Goal: Information Seeking & Learning: Learn about a topic

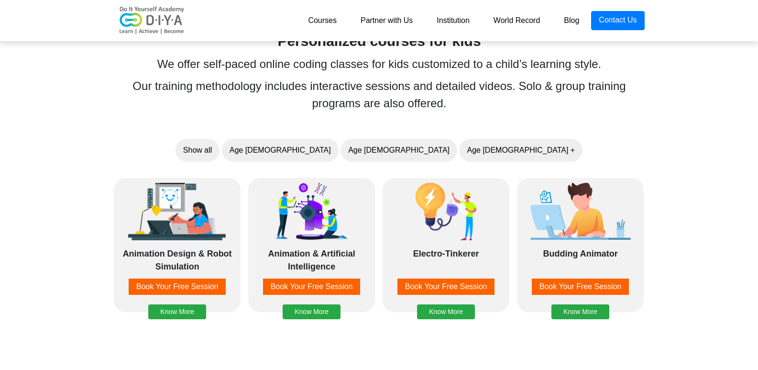
scroll to position [621, 0]
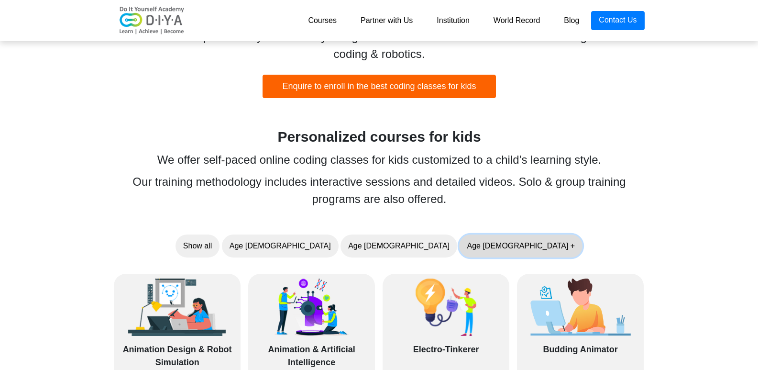
click at [461, 235] on button "Age [DEMOGRAPHIC_DATA] +" at bounding box center [520, 245] width 123 height 23
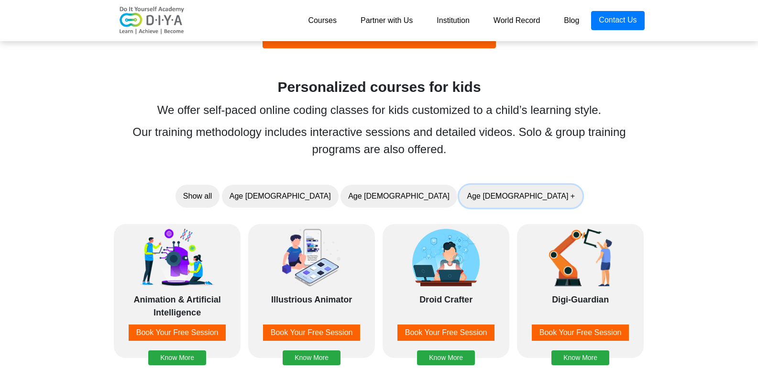
scroll to position [717, 0]
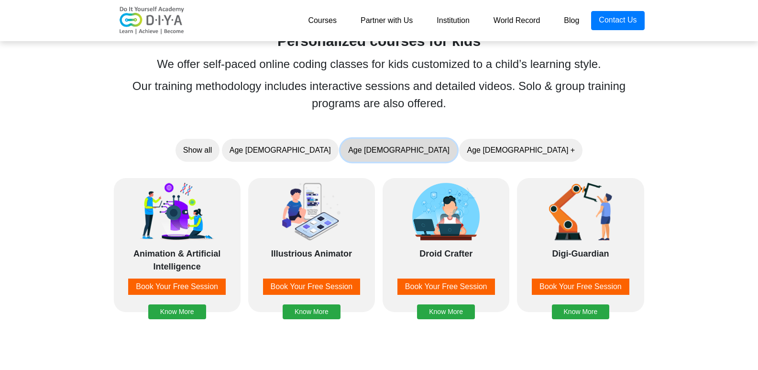
click at [392, 144] on button "Age [DEMOGRAPHIC_DATA]" at bounding box center [398, 150] width 117 height 23
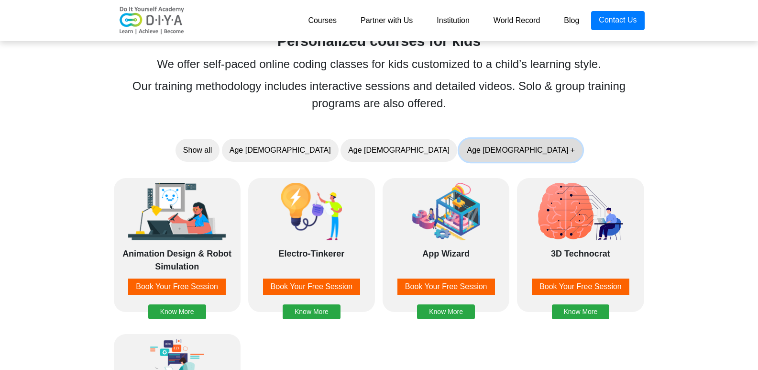
click at [459, 144] on button "Age [DEMOGRAPHIC_DATA] +" at bounding box center [520, 150] width 123 height 23
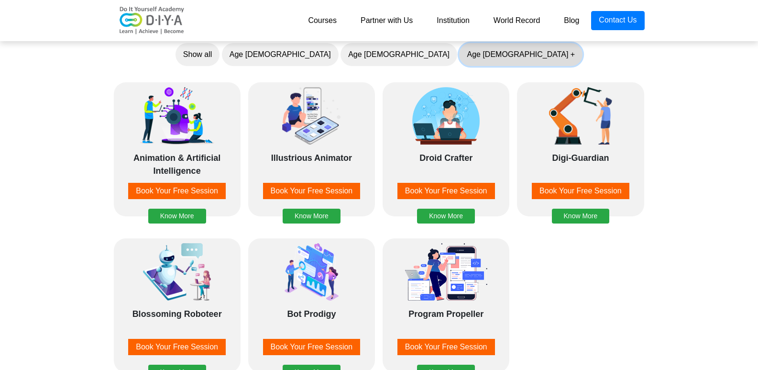
click at [459, 53] on button "Age [DEMOGRAPHIC_DATA] +" at bounding box center [520, 54] width 123 height 23
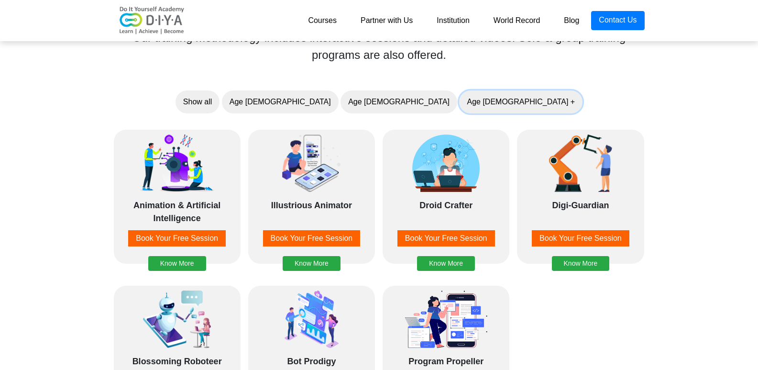
scroll to position [765, 0]
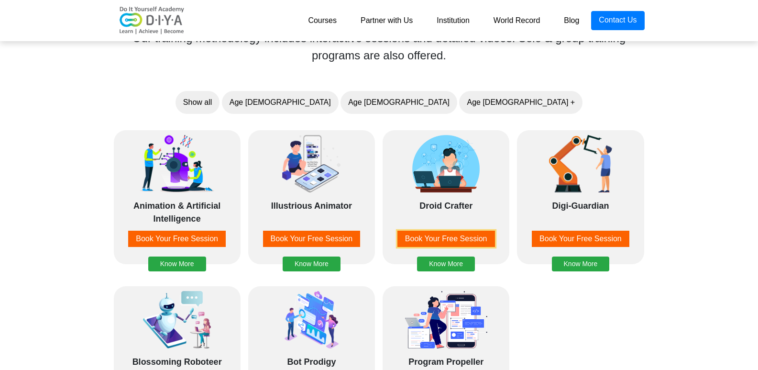
click at [427, 242] on button "Book Your Free Session" at bounding box center [446, 238] width 98 height 16
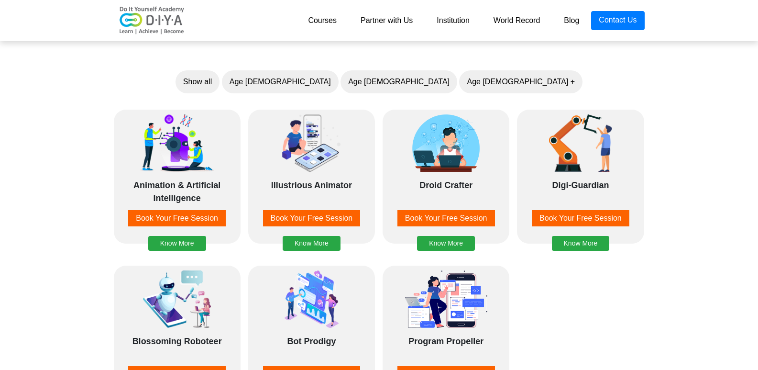
scroll to position [802, 0]
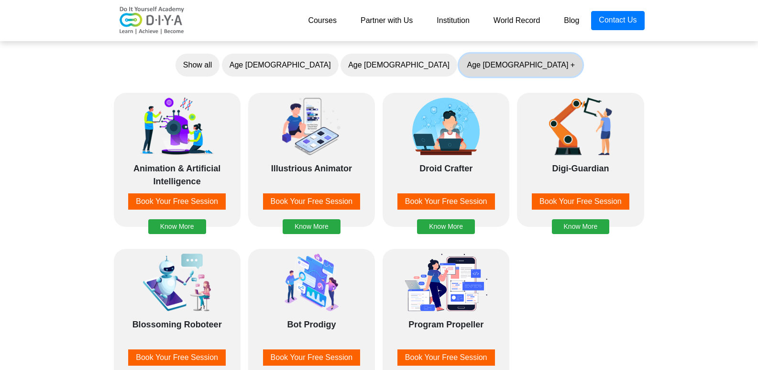
click at [459, 54] on button "Age 10 +" at bounding box center [520, 65] width 123 height 23
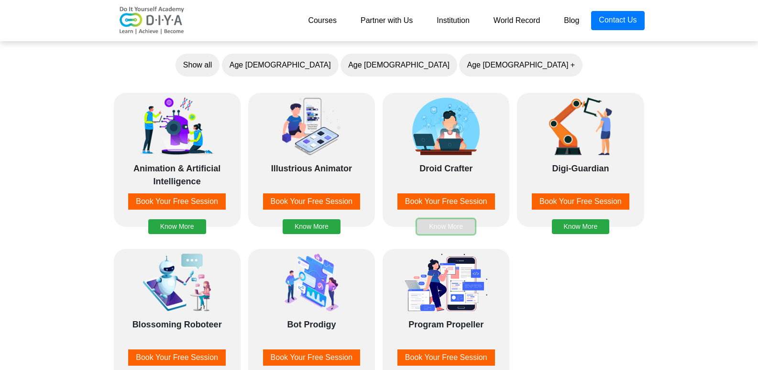
click at [456, 229] on button "Know More" at bounding box center [446, 226] width 58 height 15
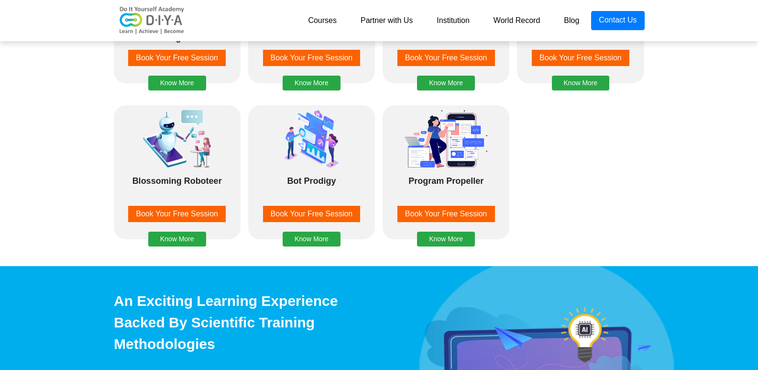
scroll to position [850, 0]
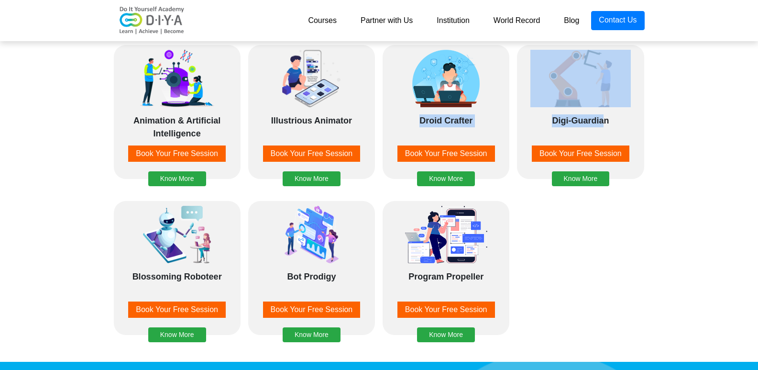
drag, startPoint x: 436, startPoint y: 122, endPoint x: 602, endPoint y: 122, distance: 166.4
click at [602, 122] on div "Animation Design & Robot Simulation Book Your Free Session Know More Animation …" at bounding box center [379, 196] width 546 height 319
click at [602, 122] on div "Digi-Guardian" at bounding box center [580, 126] width 117 height 24
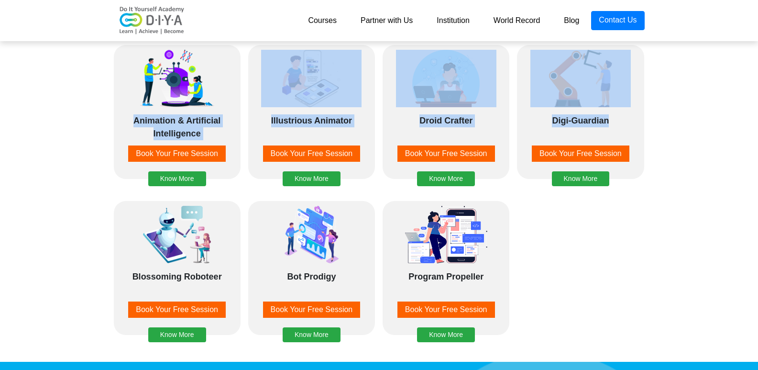
drag, startPoint x: 616, startPoint y: 125, endPoint x: 131, endPoint y: 111, distance: 485.0
click at [131, 111] on div "Animation Design & Robot Simulation Book Your Free Session Know More Animation …" at bounding box center [379, 196] width 546 height 319
click at [131, 111] on div "Animation & Artificial Intelligence Book Your Free Session Know More" at bounding box center [177, 112] width 127 height 134
drag, startPoint x: 131, startPoint y: 111, endPoint x: 570, endPoint y: 131, distance: 438.8
click at [570, 131] on div "Animation Design & Robot Simulation Book Your Free Session Know More Animation …" at bounding box center [379, 196] width 546 height 319
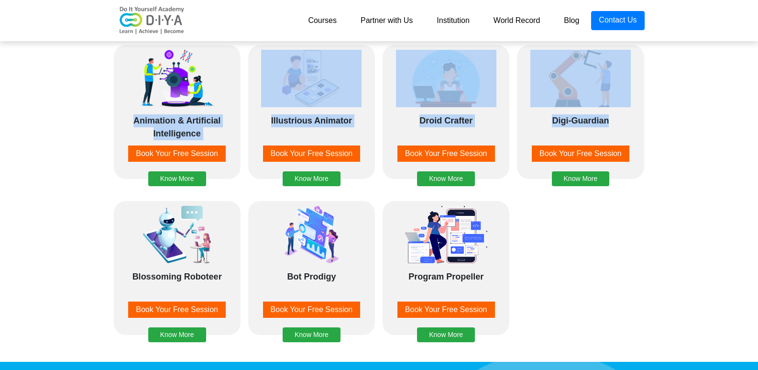
click at [570, 131] on div "Digi-Guardian" at bounding box center [580, 126] width 117 height 24
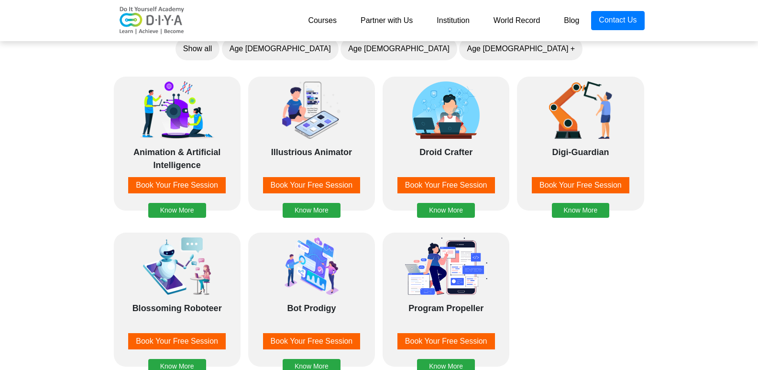
scroll to position [802, 0]
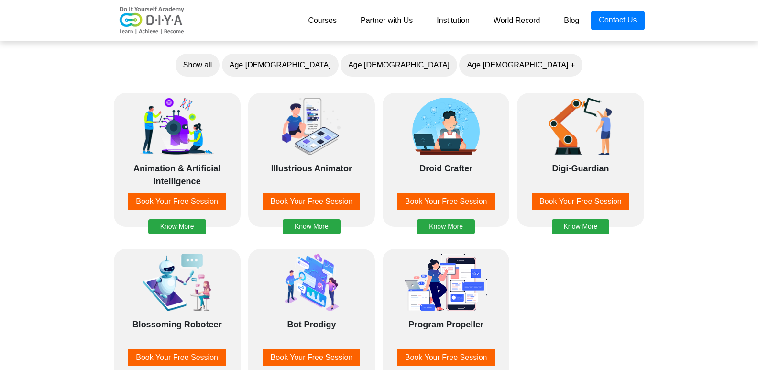
click at [561, 20] on link "Blog" at bounding box center [571, 20] width 39 height 19
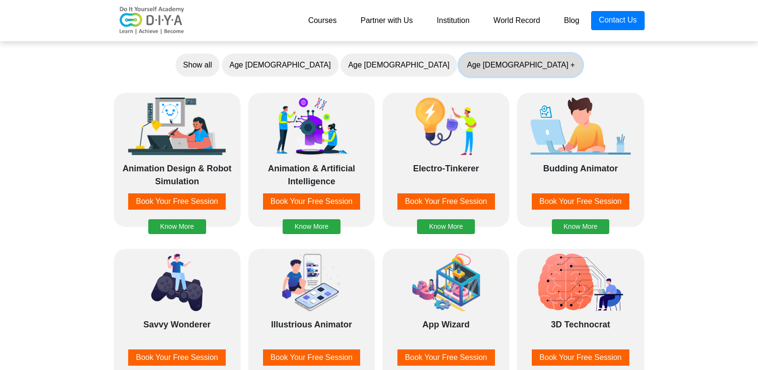
click at [459, 55] on button "Age [DEMOGRAPHIC_DATA] +" at bounding box center [520, 65] width 123 height 23
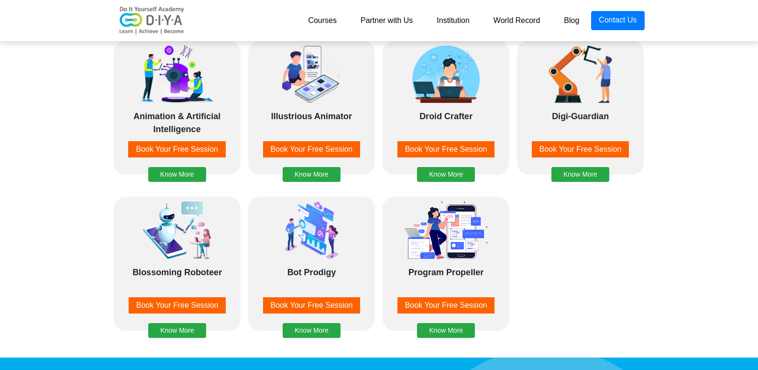
scroll to position [850, 0]
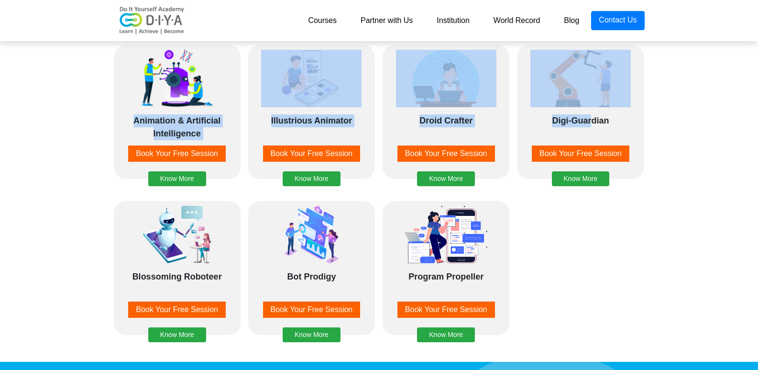
drag, startPoint x: 152, startPoint y: 120, endPoint x: 593, endPoint y: 124, distance: 441.8
click at [593, 124] on div "Animation Design & Robot Simulation Book Your Free Session Know More Animation …" at bounding box center [379, 196] width 546 height 319
click at [593, 124] on div "Digi-Guardian" at bounding box center [580, 126] width 117 height 24
drag, startPoint x: 632, startPoint y: 121, endPoint x: 81, endPoint y: 115, distance: 550.8
click at [81, 115] on section "Personalized courses for kids We offer self-paced online coding classes for kid…" at bounding box center [379, 124] width 758 height 463
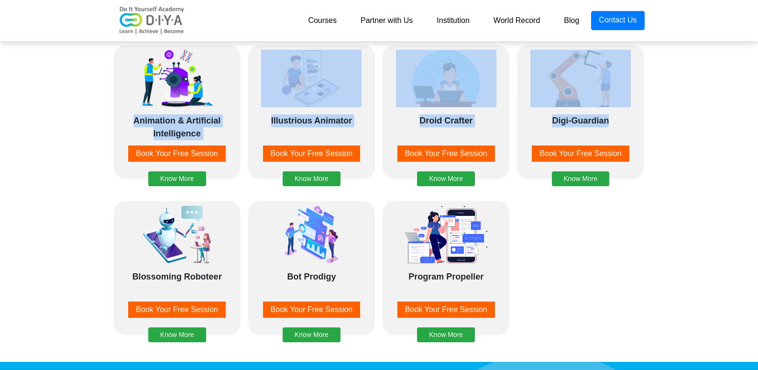
click at [81, 115] on section "Personalized courses for kids We offer self-paced online coding classes for kid…" at bounding box center [379, 124] width 758 height 463
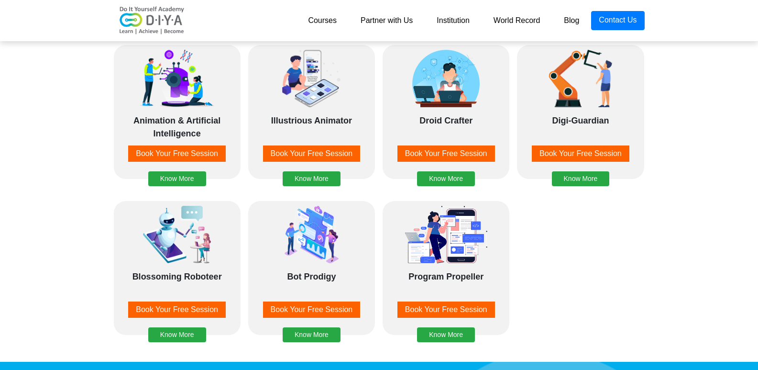
drag, startPoint x: 107, startPoint y: 112, endPoint x: 510, endPoint y: 276, distance: 434.7
click at [510, 276] on div "Animation Design & Robot Simulation Book Your Free Session Know More Animation …" at bounding box center [379, 196] width 546 height 319
click at [510, 276] on div "Program Propeller Book Your Free Session Know More" at bounding box center [446, 275] width 134 height 156
drag, startPoint x: 482, startPoint y: 278, endPoint x: 76, endPoint y: 80, distance: 451.8
click at [76, 80] on section "Personalized courses for kids We offer self-paced online coding classes for kid…" at bounding box center [379, 124] width 758 height 463
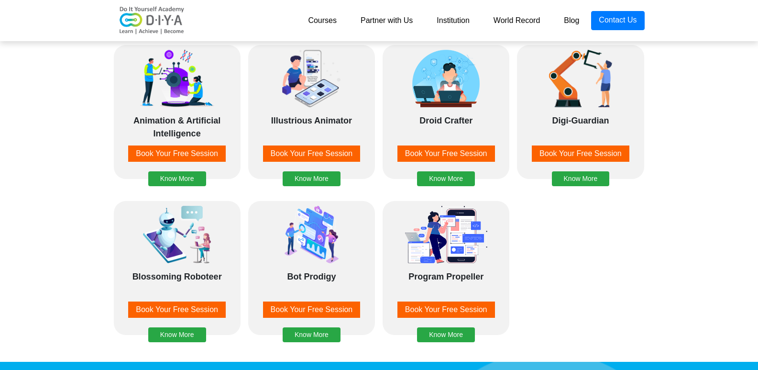
click at [76, 80] on section "Personalized courses for kids We offer self-paced online coding classes for kid…" at bounding box center [379, 124] width 758 height 463
drag, startPoint x: 380, startPoint y: 132, endPoint x: 475, endPoint y: 120, distance: 95.9
click at [475, 120] on div "Droid Crafter Book Your Free Session Know More" at bounding box center [446, 119] width 134 height 156
copy div "Droid Crafter"
click at [583, 209] on div "Animation Design & Robot Simulation Book Your Free Session Know More Animation …" at bounding box center [379, 196] width 546 height 319
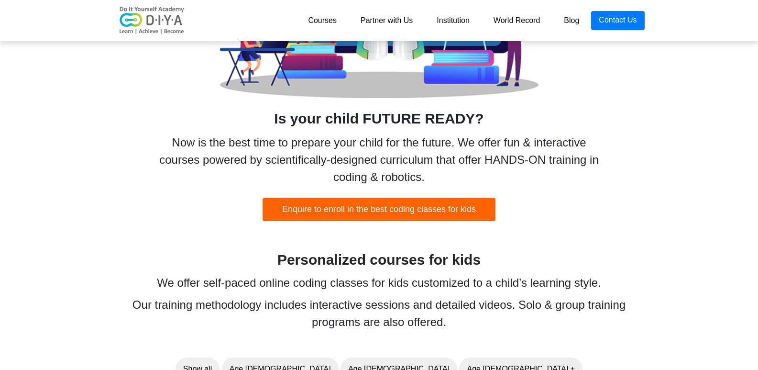
scroll to position [515, 0]
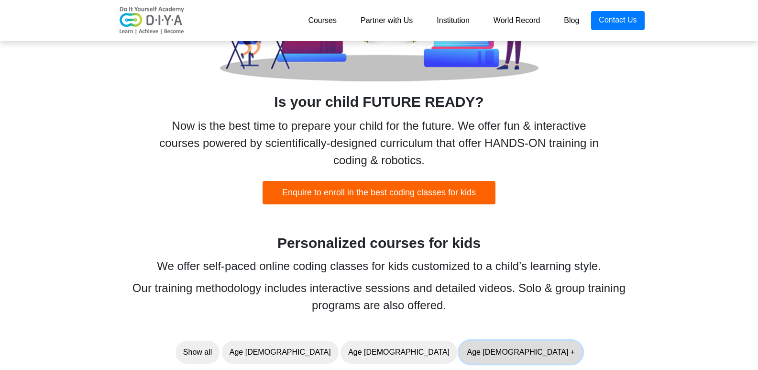
click at [459, 342] on button "Age 10 +" at bounding box center [520, 351] width 123 height 23
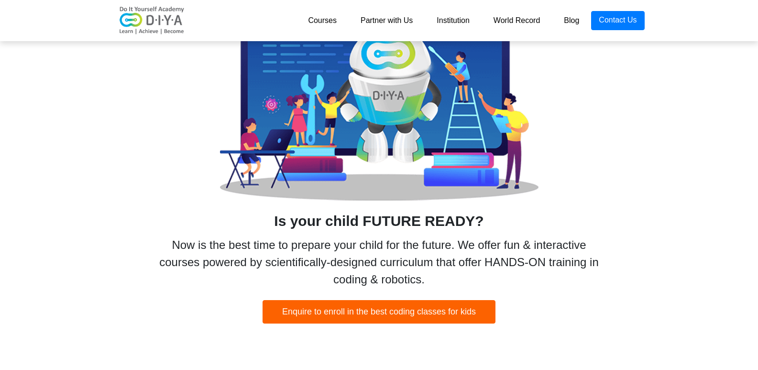
scroll to position [324, 0]
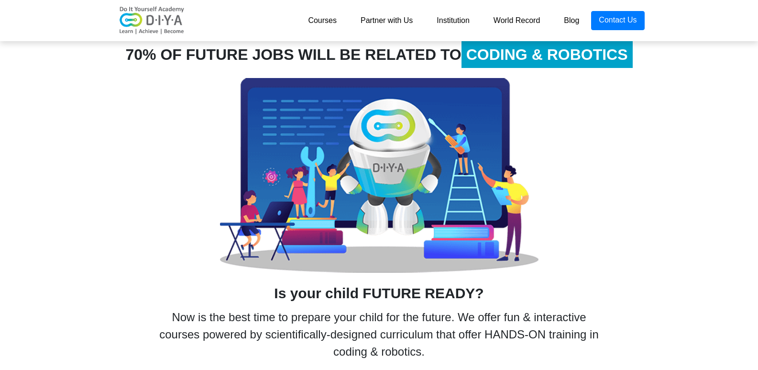
click at [505, 25] on link "World Record" at bounding box center [516, 20] width 71 height 19
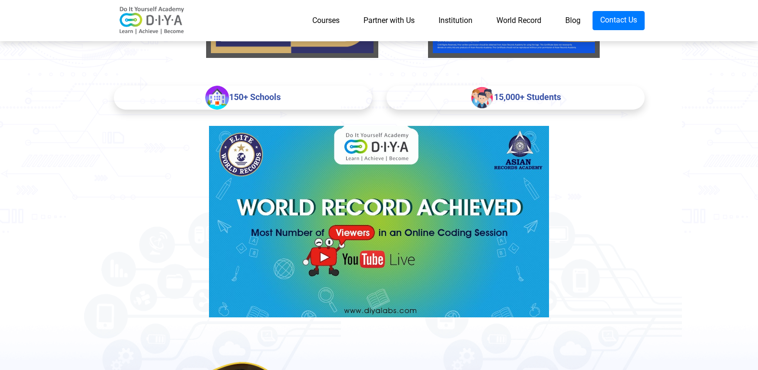
scroll to position [380, 0]
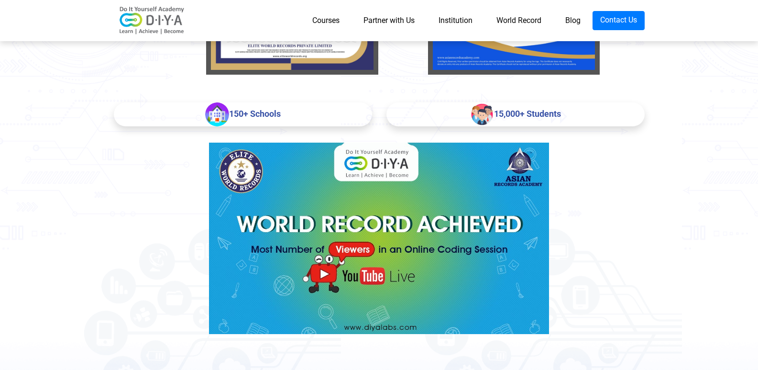
drag, startPoint x: 497, startPoint y: 110, endPoint x: 607, endPoint y: 110, distance: 110.4
click at [607, 110] on div "15,000+ Students" at bounding box center [515, 114] width 258 height 24
drag, startPoint x: 607, startPoint y: 110, endPoint x: 495, endPoint y: 112, distance: 111.9
click at [495, 112] on div "15,000+ Students" at bounding box center [515, 114] width 258 height 24
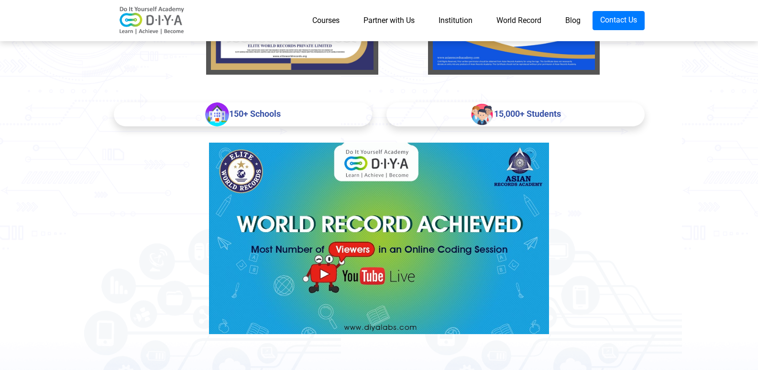
click at [496, 115] on div "15,000+ Students" at bounding box center [515, 114] width 258 height 24
drag, startPoint x: 496, startPoint y: 115, endPoint x: 549, endPoint y: 115, distance: 53.1
click at [549, 115] on div "15,000+ Students" at bounding box center [515, 114] width 258 height 24
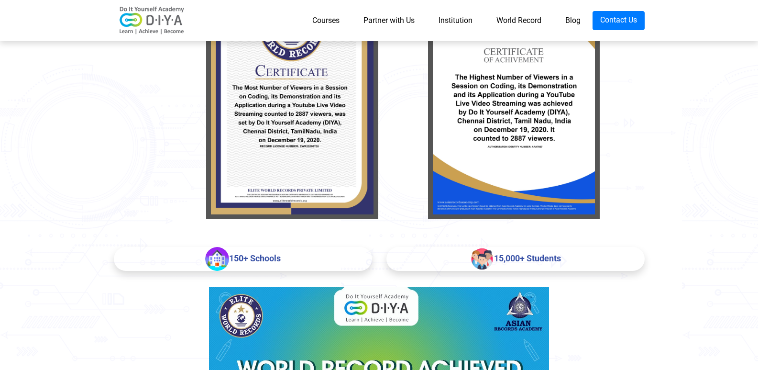
scroll to position [294, 0]
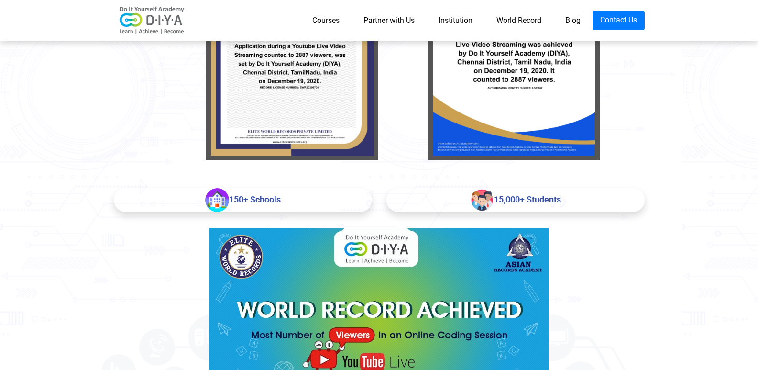
drag, startPoint x: 228, startPoint y: 194, endPoint x: 255, endPoint y: 194, distance: 27.3
click at [255, 194] on div "150+ Schools" at bounding box center [243, 200] width 258 height 24
drag, startPoint x: 279, startPoint y: 202, endPoint x: 228, endPoint y: 199, distance: 51.2
click at [228, 199] on div "150+ Schools" at bounding box center [243, 200] width 258 height 24
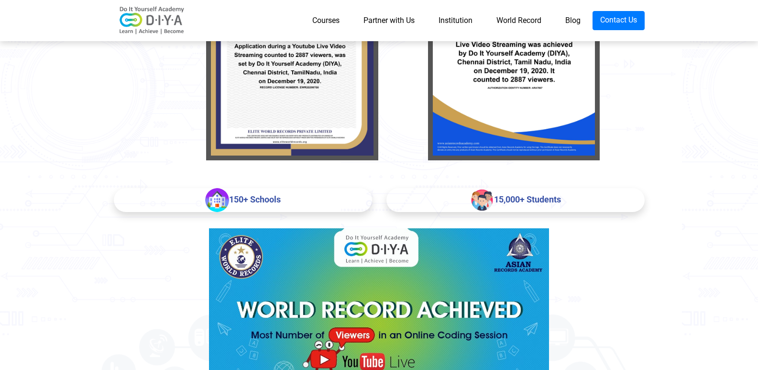
click at [228, 199] on div "150+ Schools" at bounding box center [243, 200] width 258 height 24
drag, startPoint x: 230, startPoint y: 200, endPoint x: 282, endPoint y: 199, distance: 51.6
click at [282, 199] on div "150+ Schools" at bounding box center [243, 200] width 258 height 24
drag, startPoint x: 282, startPoint y: 199, endPoint x: 233, endPoint y: 194, distance: 49.0
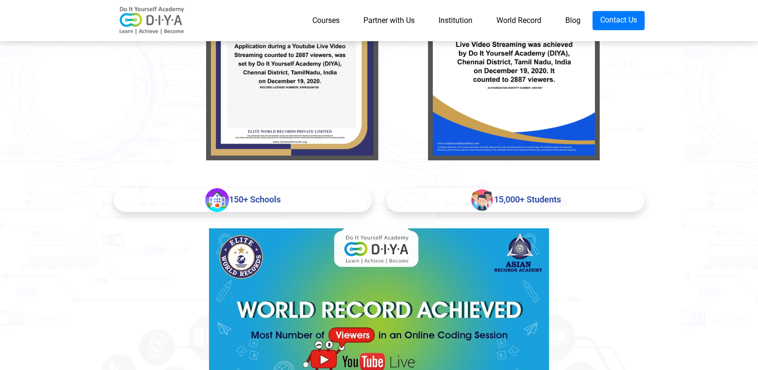
click at [233, 194] on div "150+ Schools" at bounding box center [243, 200] width 258 height 24
click at [330, 20] on link "Courses" at bounding box center [325, 20] width 51 height 19
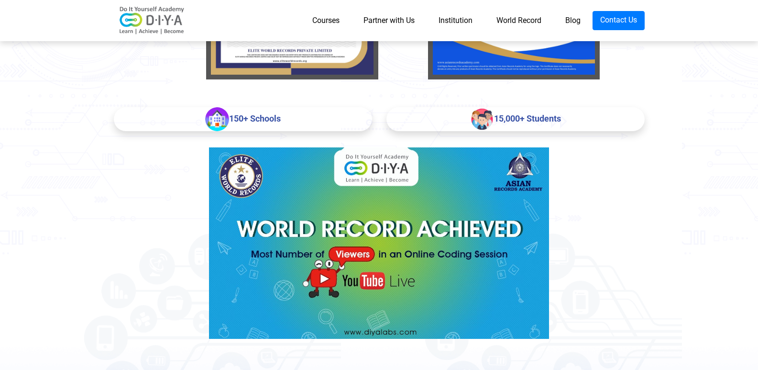
scroll to position [342, 0]
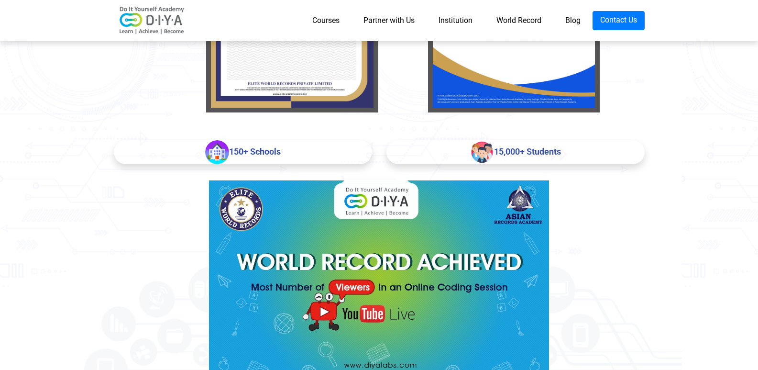
click at [567, 20] on link "Blog" at bounding box center [572, 20] width 39 height 19
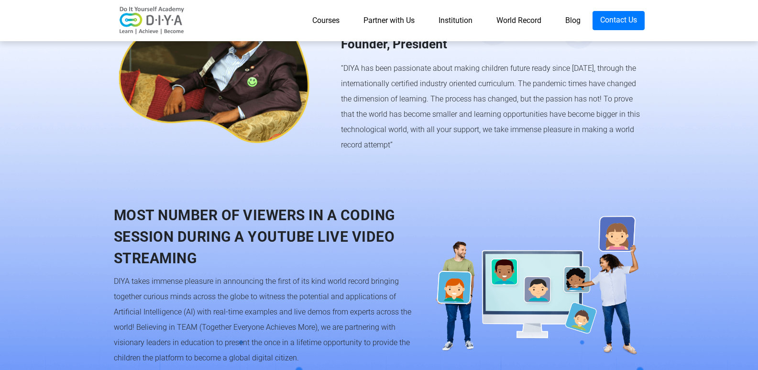
scroll to position [581, 0]
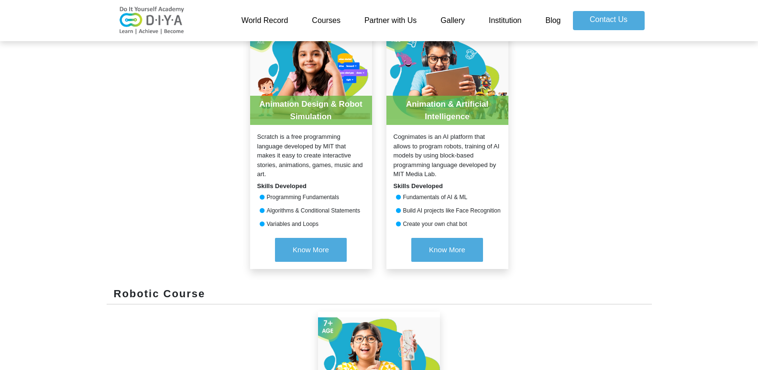
scroll to position [430, 0]
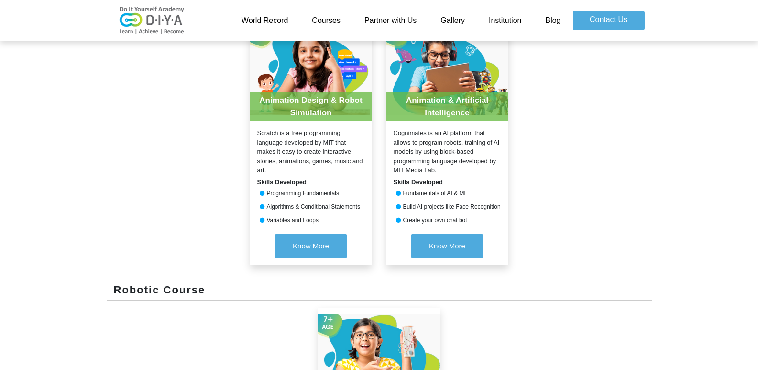
drag, startPoint x: 266, startPoint y: 211, endPoint x: 333, endPoint y: 218, distance: 66.7
click at [333, 218] on div "Animation Design & Robot Simulation Scratch is a free programming language deve…" at bounding box center [311, 141] width 122 height 247
click at [333, 218] on div "Variables and Loops" at bounding box center [311, 220] width 122 height 9
click at [627, 231] on div "Animation Design & Robot Simulation Scratch is a free programming language deve…" at bounding box center [379, 149] width 545 height 263
drag, startPoint x: 549, startPoint y: 234, endPoint x: 403, endPoint y: 217, distance: 147.4
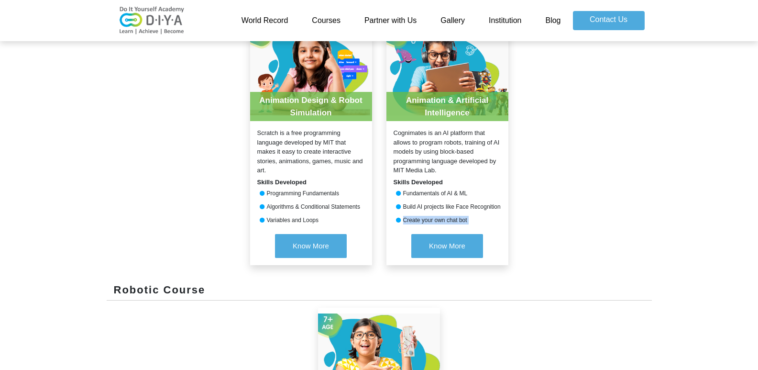
click at [403, 217] on div "Animation Design & Robot Simulation Scratch is a free programming language deve…" at bounding box center [379, 149] width 545 height 263
click at [403, 217] on div "Create your own chat bot" at bounding box center [447, 220] width 122 height 9
click at [501, 211] on div "Animation & Artificial Intelligence Cognimates is an AI platform that allows to…" at bounding box center [447, 141] width 122 height 247
click at [417, 200] on div "Animation & Artificial Intelligence Cognimates is an AI platform that allows to…" at bounding box center [447, 141] width 122 height 247
drag, startPoint x: 382, startPoint y: 216, endPoint x: 491, endPoint y: 208, distance: 109.2
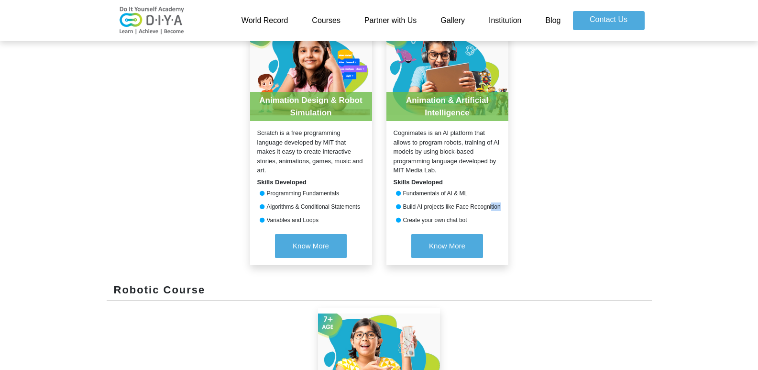
click at [491, 208] on div "Animation & Artificial Intelligence Cognimates is an AI platform that allows to…" at bounding box center [447, 149] width 136 height 263
click at [491, 208] on div "Build AI projects like Face Recognition" at bounding box center [447, 206] width 122 height 9
drag, startPoint x: 507, startPoint y: 209, endPoint x: 403, endPoint y: 207, distance: 104.3
click at [403, 207] on div "Build AI projects like Face Recognition" at bounding box center [447, 206] width 122 height 9
click at [461, 200] on div "Animation & Artificial Intelligence Cognimates is an AI platform that allows to…" at bounding box center [447, 141] width 122 height 247
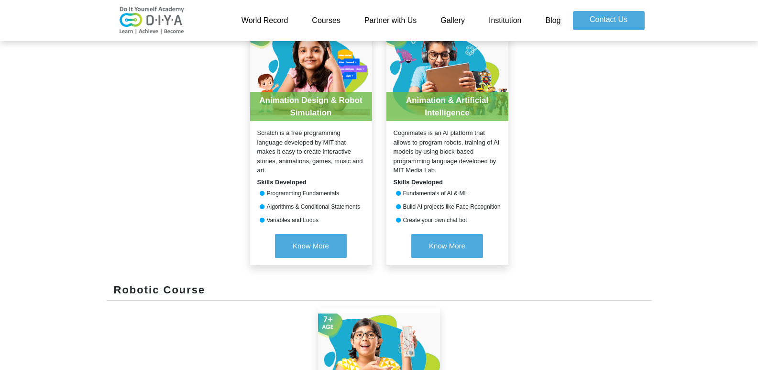
click at [459, 216] on div "Create your own chat bot" at bounding box center [447, 220] width 122 height 9
drag, startPoint x: 363, startPoint y: 203, endPoint x: 521, endPoint y: 197, distance: 157.4
click at [521, 197] on div "Animation Design & Robot Simulation Scratch is a free programming language deve…" at bounding box center [379, 149] width 545 height 263
click at [504, 215] on div "Animation & Artificial Intelligence Cognimates is an AI platform that allows to…" at bounding box center [447, 141] width 122 height 247
drag, startPoint x: 504, startPoint y: 215, endPoint x: 382, endPoint y: 197, distance: 123.2
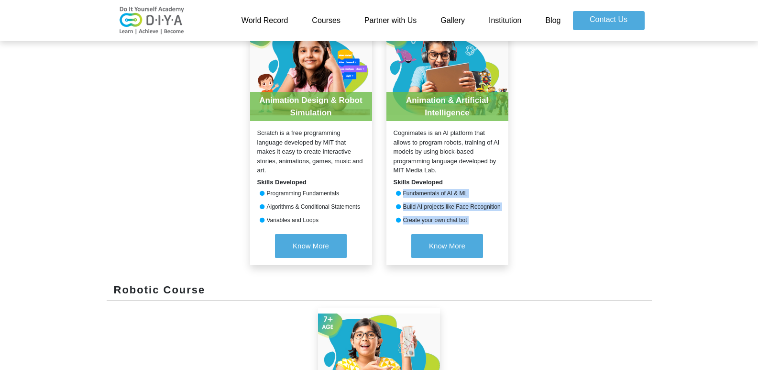
click at [382, 197] on div "Animation & Artificial Intelligence Cognimates is an AI platform that allows to…" at bounding box center [447, 149] width 136 height 263
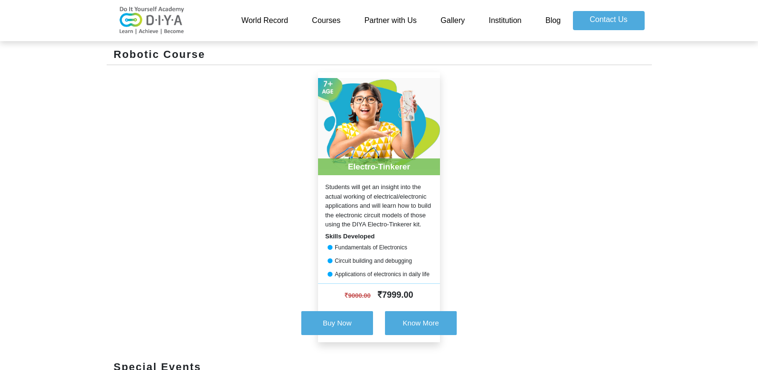
scroll to position [717, 0]
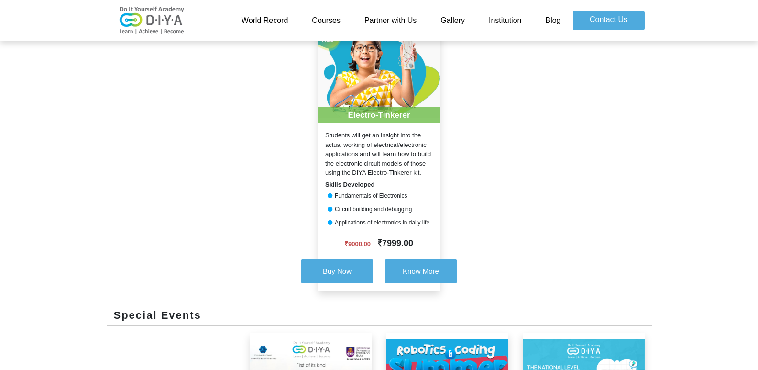
drag, startPoint x: 383, startPoint y: 245, endPoint x: 429, endPoint y: 239, distance: 46.4
click at [429, 239] on div "9000.00 7999.00" at bounding box center [379, 242] width 122 height 23
drag, startPoint x: 418, startPoint y: 246, endPoint x: 386, endPoint y: 244, distance: 31.6
click at [386, 244] on div "9000.00 7999.00" at bounding box center [379, 242] width 122 height 23
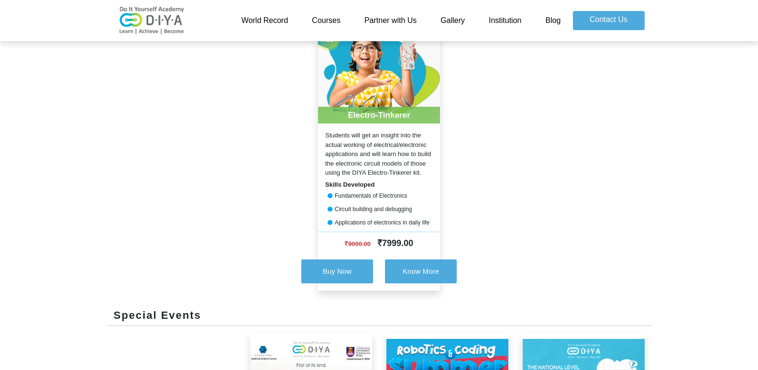
click at [386, 244] on span "7999.00" at bounding box center [395, 243] width 35 height 10
click at [385, 243] on span "7999.00" at bounding box center [395, 243] width 35 height 10
click at [548, 149] on div "Electro-Tinkerer Students will get an insight into the actual working of electr…" at bounding box center [379, 164] width 545 height 286
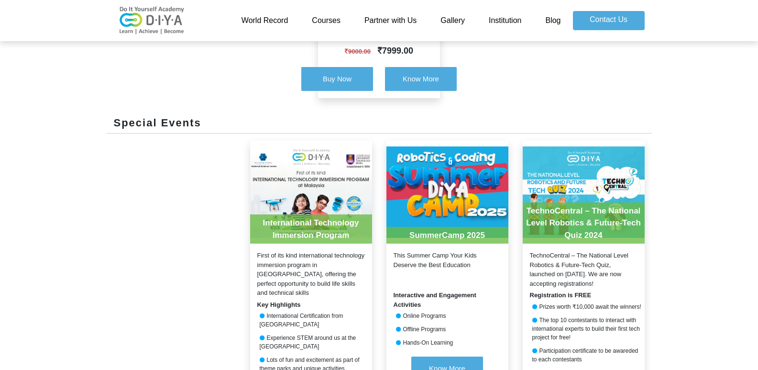
scroll to position [1004, 0]
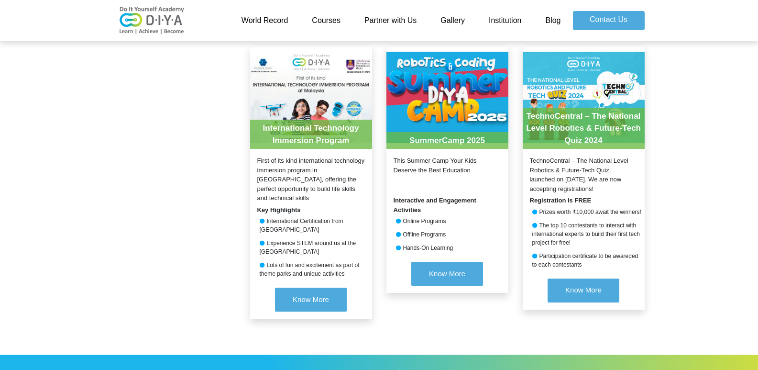
drag, startPoint x: 403, startPoint y: 160, endPoint x: 447, endPoint y: 175, distance: 46.1
click at [447, 175] on div "This Summer Camp Your Kids Deserve the Best Education" at bounding box center [447, 174] width 122 height 37
drag, startPoint x: 482, startPoint y: 174, endPoint x: 397, endPoint y: 162, distance: 86.3
click at [397, 162] on div "This Summer Camp Your Kids Deserve the Best Education" at bounding box center [447, 174] width 122 height 37
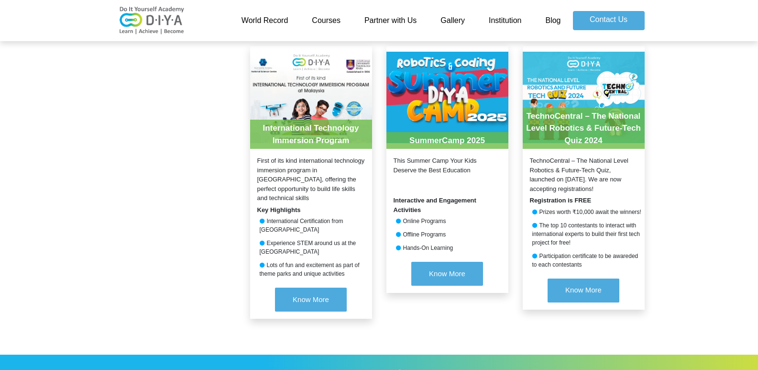
click at [397, 162] on div "This Summer Camp Your Kids Deserve the Best Education" at bounding box center [447, 174] width 122 height 37
drag, startPoint x: 415, startPoint y: 230, endPoint x: 458, endPoint y: 244, distance: 44.3
click at [458, 244] on div "SummerCamp 2025 This Summer Camp Your Kids Deserve the Best Education Interacti…" at bounding box center [447, 169] width 122 height 247
click at [457, 244] on div "Hands-On Learning" at bounding box center [447, 247] width 122 height 9
drag, startPoint x: 461, startPoint y: 248, endPoint x: 402, endPoint y: 218, distance: 66.1
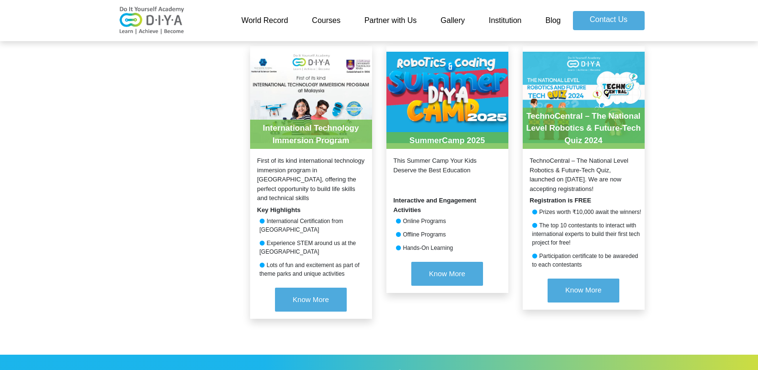
click at [402, 218] on div "SummerCamp 2025 This Summer Camp Your Kids Deserve the Best Education Interacti…" at bounding box center [447, 169] width 122 height 247
click at [402, 218] on icon at bounding box center [399, 221] width 7 height 6
drag, startPoint x: 279, startPoint y: 212, endPoint x: 316, endPoint y: 238, distance: 45.0
click at [316, 238] on div "International Technology Immersion Program First of its kind international tech…" at bounding box center [311, 182] width 122 height 273
click at [316, 239] on div "Experience STEM around us at the [GEOGRAPHIC_DATA]" at bounding box center [311, 247] width 122 height 17
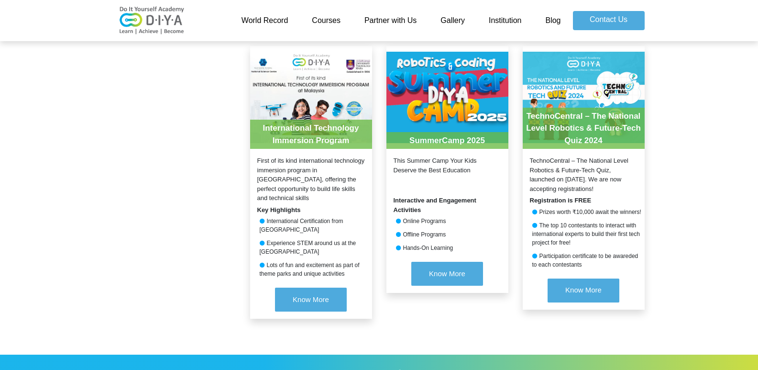
drag, startPoint x: 537, startPoint y: 206, endPoint x: 646, endPoint y: 207, distance: 109.0
click at [646, 207] on div "TechnoCentral – The National Level Robotics & Future-Tech Quiz 2024 TechnoCentr…" at bounding box center [583, 190] width 136 height 289
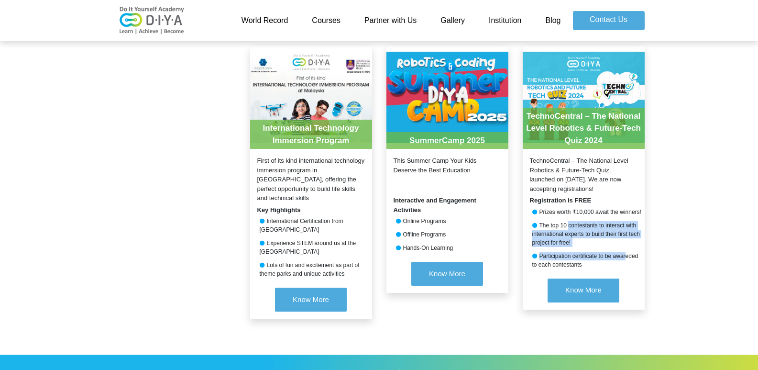
drag, startPoint x: 625, startPoint y: 247, endPoint x: 567, endPoint y: 223, distance: 62.0
click at [567, 223] on div "TechnoCentral – The National Level Robotics & Future-Tech Quiz 2024 TechnoCentr…" at bounding box center [584, 177] width 122 height 263
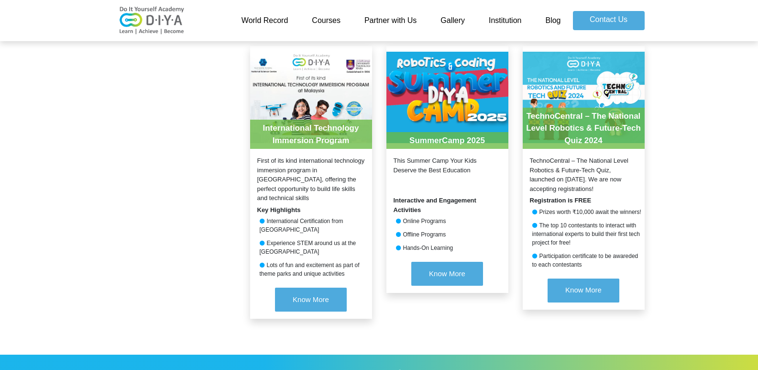
click at [555, 225] on div "The top 10 contestants to interact with international experts to build their fi…" at bounding box center [584, 234] width 122 height 26
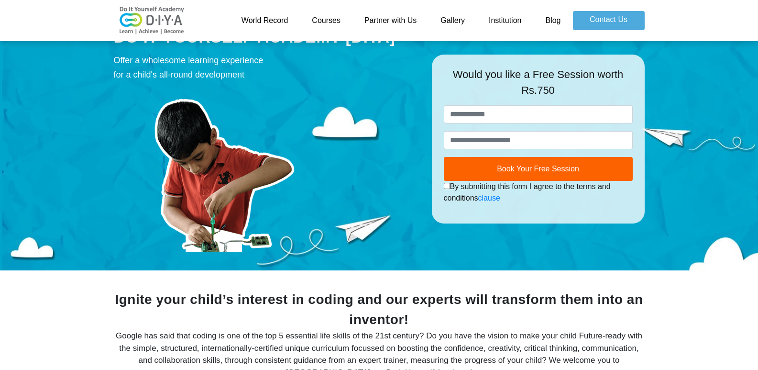
scroll to position [29, 0]
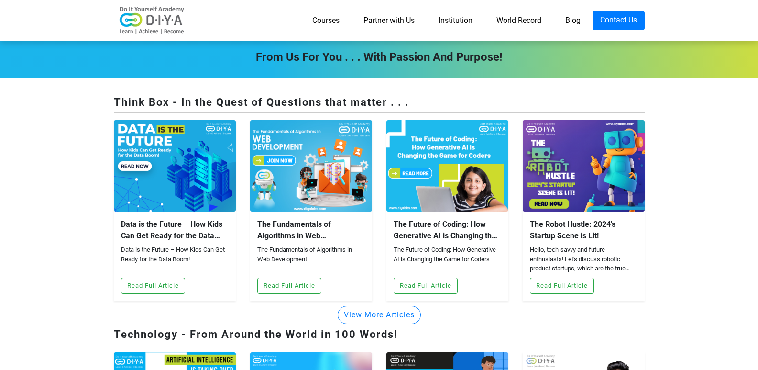
click at [336, 21] on link "Courses" at bounding box center [325, 20] width 51 height 19
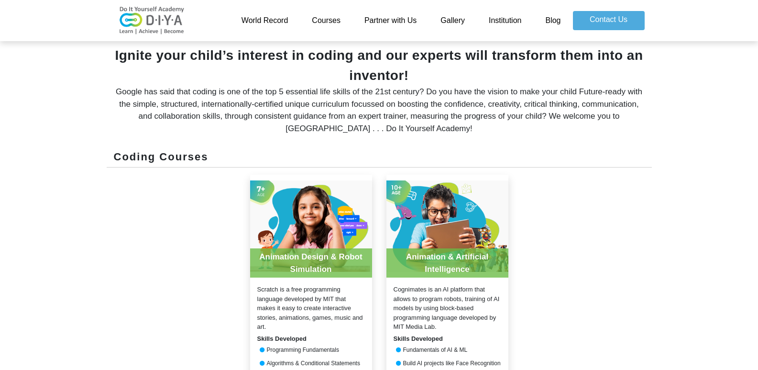
scroll to position [331, 0]
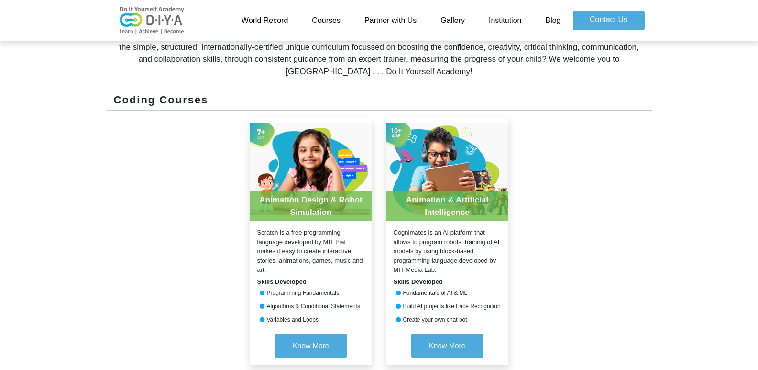
drag, startPoint x: 140, startPoint y: 109, endPoint x: 222, endPoint y: 133, distance: 86.0
click at [169, 109] on div "Coding Courses" at bounding box center [379, 101] width 545 height 19
click at [434, 295] on div "Fundamentals of AI & ML" at bounding box center [447, 292] width 122 height 9
drag, startPoint x: 406, startPoint y: 240, endPoint x: 397, endPoint y: 237, distance: 10.1
click at [397, 237] on div "Cognimates is an AI platform that allows to program robots, training of AI mode…" at bounding box center [447, 251] width 122 height 47
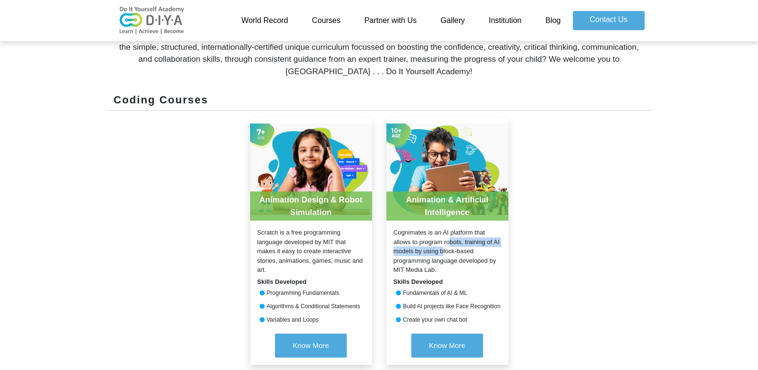
click at [397, 237] on div "Cognimates is an AI platform that allows to program robots, training of AI mode…" at bounding box center [447, 251] width 122 height 47
drag, startPoint x: 390, startPoint y: 229, endPoint x: 485, endPoint y: 312, distance: 126.1
click at [485, 312] on div "Animation & Artificial Intelligence Cognimates is an AI platform that allows to…" at bounding box center [447, 241] width 122 height 247
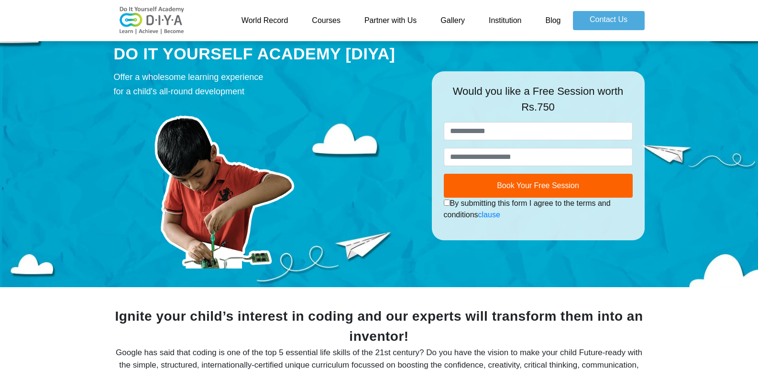
scroll to position [0, 0]
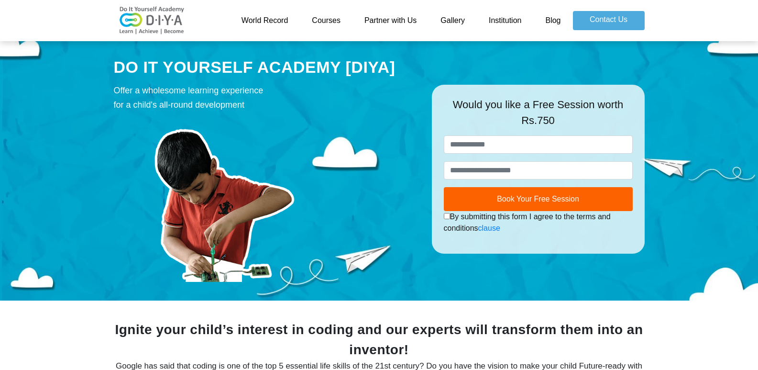
click at [318, 23] on link "Courses" at bounding box center [326, 20] width 53 height 19
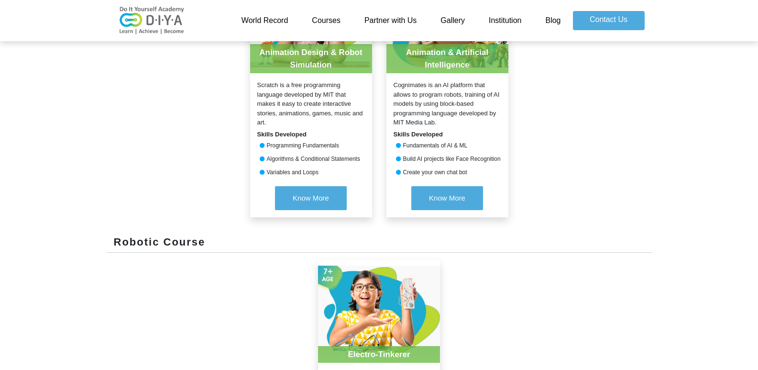
scroll to position [430, 0]
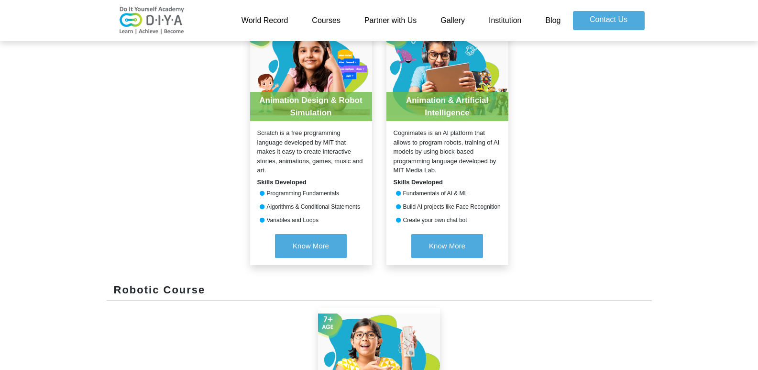
drag, startPoint x: 378, startPoint y: 141, endPoint x: 472, endPoint y: 172, distance: 99.0
click at [472, 172] on div "Animation Design & Robot Simulation Scratch is a free programming language deve…" at bounding box center [379, 149] width 545 height 263
click at [472, 172] on div "Cognimates is an AI platform that allows to program robots, training of AI mode…" at bounding box center [447, 151] width 122 height 47
click at [475, 207] on div "Build AI projects like Face Recognition" at bounding box center [447, 206] width 122 height 9
drag, startPoint x: 477, startPoint y: 218, endPoint x: 416, endPoint y: 157, distance: 85.9
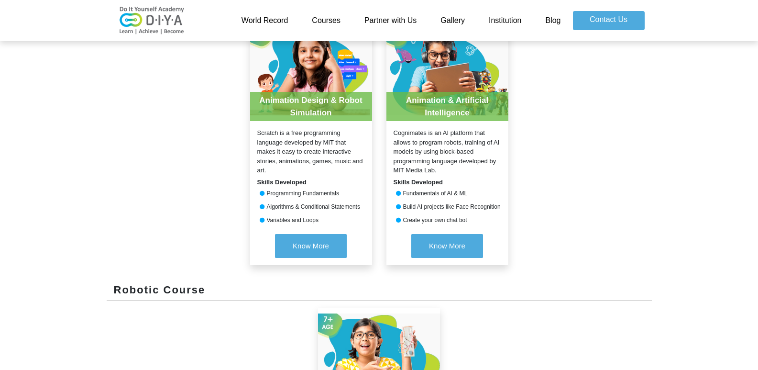
click at [416, 157] on div "Animation & Artificial Intelligence Cognimates is an AI platform that allows to…" at bounding box center [447, 141] width 122 height 247
click at [462, 203] on div "Build AI projects like Face Recognition" at bounding box center [447, 206] width 122 height 9
drag, startPoint x: 474, startPoint y: 219, endPoint x: 398, endPoint y: 132, distance: 116.2
click at [398, 132] on div "Animation & Artificial Intelligence Cognimates is an AI platform that allows to…" at bounding box center [447, 141] width 122 height 247
click at [398, 132] on div "Cognimates is an AI platform that allows to program robots, training of AI mode…" at bounding box center [447, 151] width 122 height 47
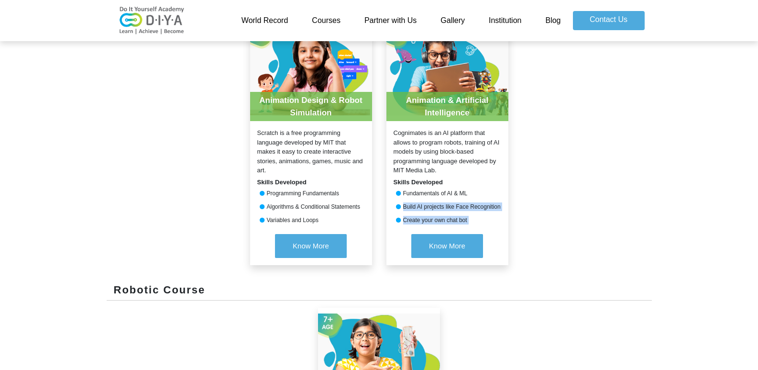
drag, startPoint x: 397, startPoint y: 201, endPoint x: 494, endPoint y: 234, distance: 103.0
click at [494, 234] on div "Animation & Artificial Intelligence Cognimates is an AI platform that allows to…" at bounding box center [447, 141] width 122 height 247
click at [492, 233] on div "Know More" at bounding box center [447, 247] width 122 height 36
drag, startPoint x: 492, startPoint y: 224, endPoint x: 395, endPoint y: 174, distance: 108.8
click at [395, 174] on div "Animation & Artificial Intelligence Cognimates is an AI platform that allows to…" at bounding box center [447, 141] width 122 height 247
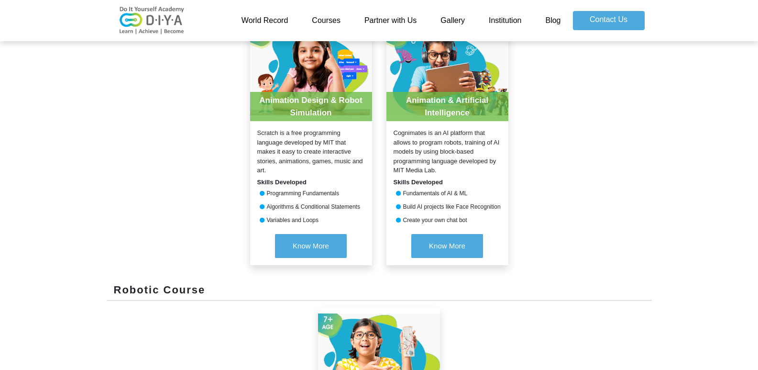
click at [393, 184] on div "Skills Developed" at bounding box center [447, 182] width 122 height 10
drag, startPoint x: 393, startPoint y: 184, endPoint x: 474, endPoint y: 227, distance: 91.5
click at [474, 227] on div "Animation & Artificial Intelligence Cognimates is an AI platform that allows to…" at bounding box center [447, 141] width 122 height 247
drag, startPoint x: 476, startPoint y: 222, endPoint x: 389, endPoint y: 180, distance: 96.2
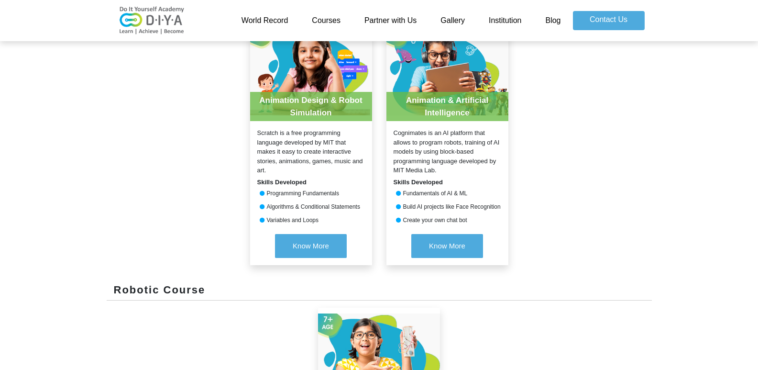
click at [389, 180] on div "Animation & Artificial Intelligence Cognimates is an AI platform that allows to…" at bounding box center [447, 141] width 122 height 247
click at [389, 180] on div "Skills Developed" at bounding box center [447, 182] width 122 height 10
drag, startPoint x: 390, startPoint y: 179, endPoint x: 485, endPoint y: 215, distance: 101.1
click at [485, 215] on div "Animation & Artificial Intelligence Cognimates is an AI platform that allows to…" at bounding box center [447, 141] width 122 height 247
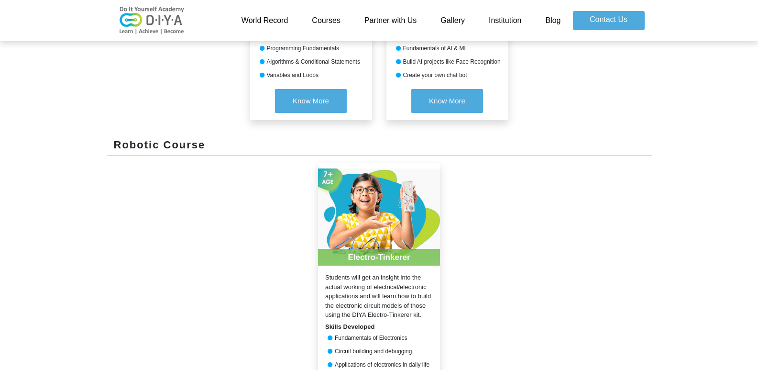
scroll to position [717, 0]
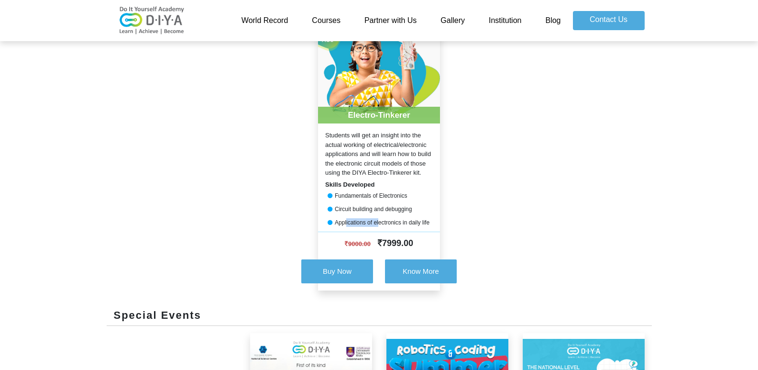
drag, startPoint x: 345, startPoint y: 213, endPoint x: 378, endPoint y: 222, distance: 34.7
click at [378, 222] on div "Electro-Tinkerer Students will get an insight into the actual working of electr…" at bounding box center [379, 156] width 122 height 270
click at [378, 222] on div "Applications of electronics in daily life" at bounding box center [379, 222] width 122 height 9
drag, startPoint x: 329, startPoint y: 226, endPoint x: 437, endPoint y: 224, distance: 108.1
click at [437, 224] on div "Applications of electronics in daily life" at bounding box center [379, 222] width 122 height 9
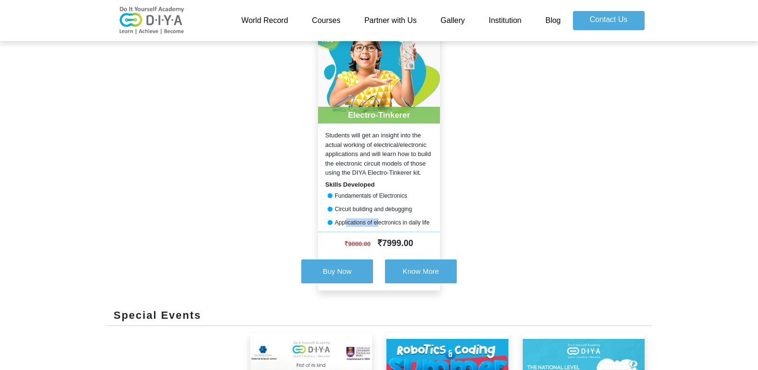
click at [437, 224] on div "Applications of electronics in daily life" at bounding box center [379, 222] width 122 height 9
click at [471, 171] on div "Electro-Tinkerer Students will get an insight into the actual working of electr…" at bounding box center [379, 164] width 545 height 286
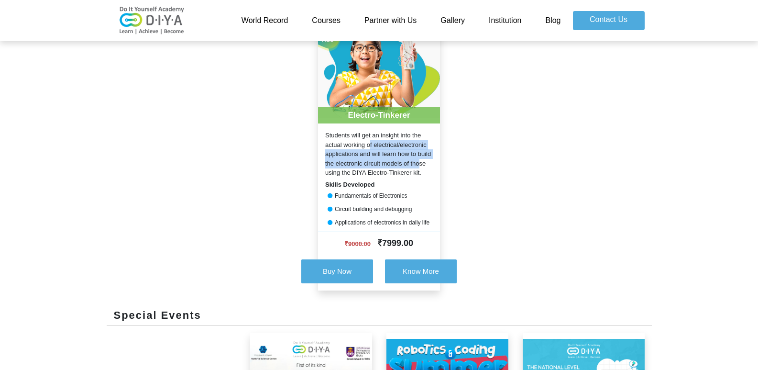
drag, startPoint x: 329, startPoint y: 135, endPoint x: 388, endPoint y: 153, distance: 61.5
click at [388, 153] on div "Students will get an insight into the actual working of electrical/electronic a…" at bounding box center [379, 154] width 122 height 47
drag, startPoint x: 424, startPoint y: 172, endPoint x: 310, endPoint y: 129, distance: 121.2
click at [310, 129] on div "Electro-Tinkerer Students will get an insight into the actual working of electr…" at bounding box center [379, 164] width 545 height 286
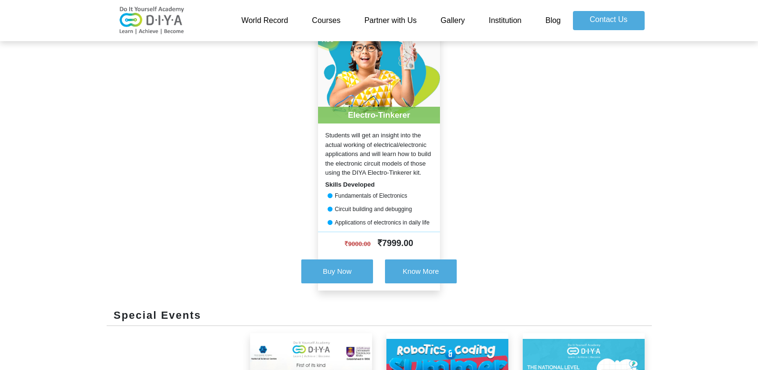
click at [310, 129] on div "Electro-Tinkerer Students will get an insight into the actual working of electr…" at bounding box center [379, 164] width 545 height 286
drag, startPoint x: 310, startPoint y: 129, endPoint x: 415, endPoint y: 172, distance: 113.8
click at [415, 172] on div "Electro-Tinkerer Students will get an insight into the actual working of electr…" at bounding box center [379, 164] width 545 height 286
click at [415, 172] on div "Students will get an insight into the actual working of electrical/electronic a…" at bounding box center [379, 154] width 122 height 47
drag, startPoint x: 424, startPoint y: 176, endPoint x: 316, endPoint y: 138, distance: 114.2
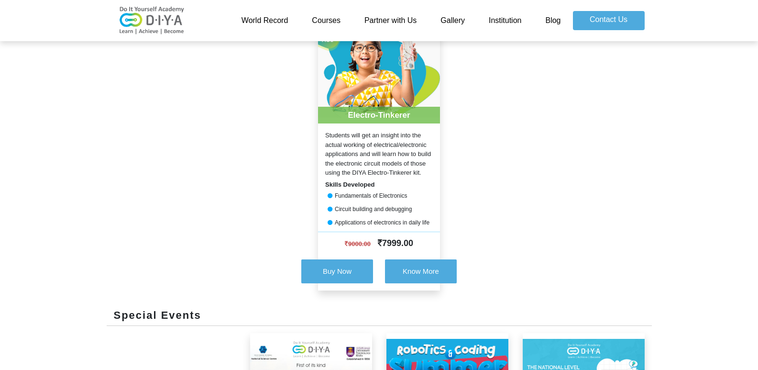
click at [316, 138] on div "Electro-Tinkerer Students will get an insight into the actual working of electr…" at bounding box center [379, 164] width 136 height 286
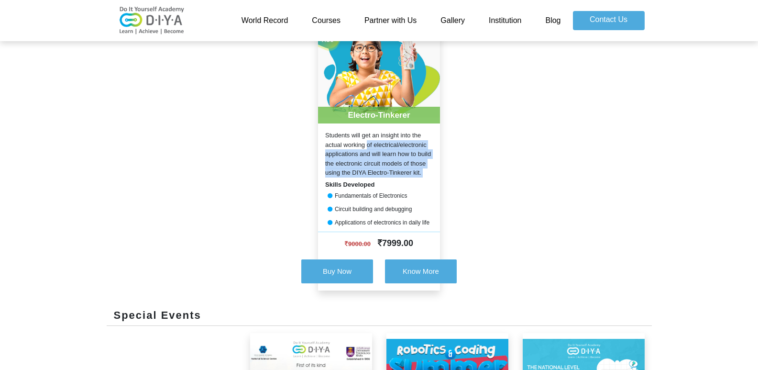
drag, startPoint x: 344, startPoint y: 145, endPoint x: 422, endPoint y: 171, distance: 82.2
click at [422, 171] on div "Electro-Tinkerer Students will get an insight into the actual working of electr…" at bounding box center [379, 164] width 136 height 286
click at [422, 171] on div "Students will get an insight into the actual working of electrical/electronic a…" at bounding box center [379, 154] width 122 height 47
drag, startPoint x: 422, startPoint y: 171, endPoint x: 318, endPoint y: 136, distance: 109.5
click at [318, 136] on div "Students will get an insight into the actual working of electrical/electronic a…" at bounding box center [379, 154] width 122 height 47
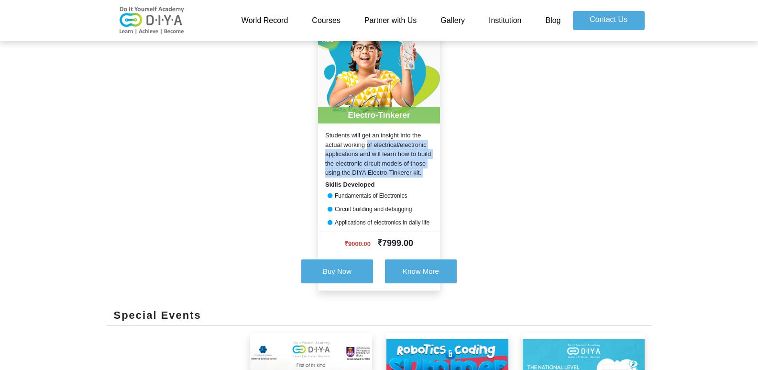
click at [318, 136] on div "Students will get an insight into the actual working of electrical/electronic a…" at bounding box center [379, 154] width 122 height 47
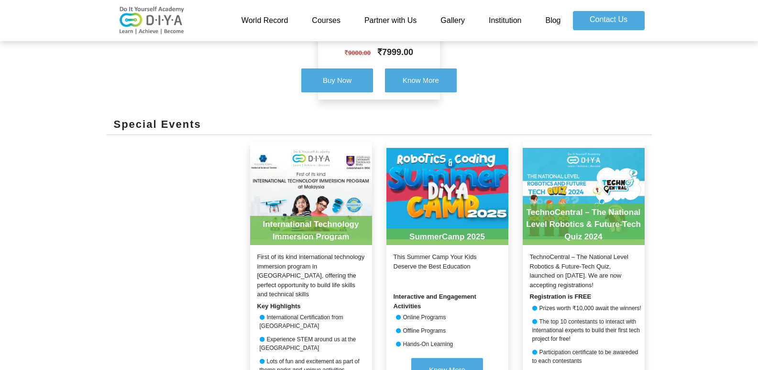
scroll to position [1052, 0]
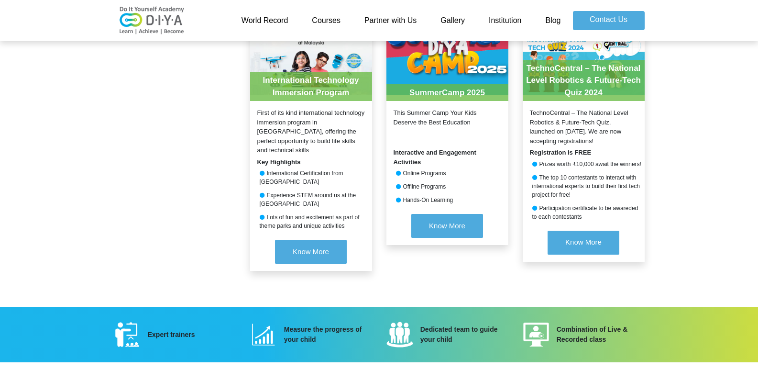
drag, startPoint x: 290, startPoint y: 125, endPoint x: 348, endPoint y: 214, distance: 105.7
click at [348, 214] on div "International Technology Immersion Program First of its kind international tech…" at bounding box center [379, 142] width 545 height 289
click at [348, 214] on div "Lots of fun and excitement as part of theme parks and unique activities" at bounding box center [311, 221] width 122 height 17
